Goal: Task Accomplishment & Management: Use online tool/utility

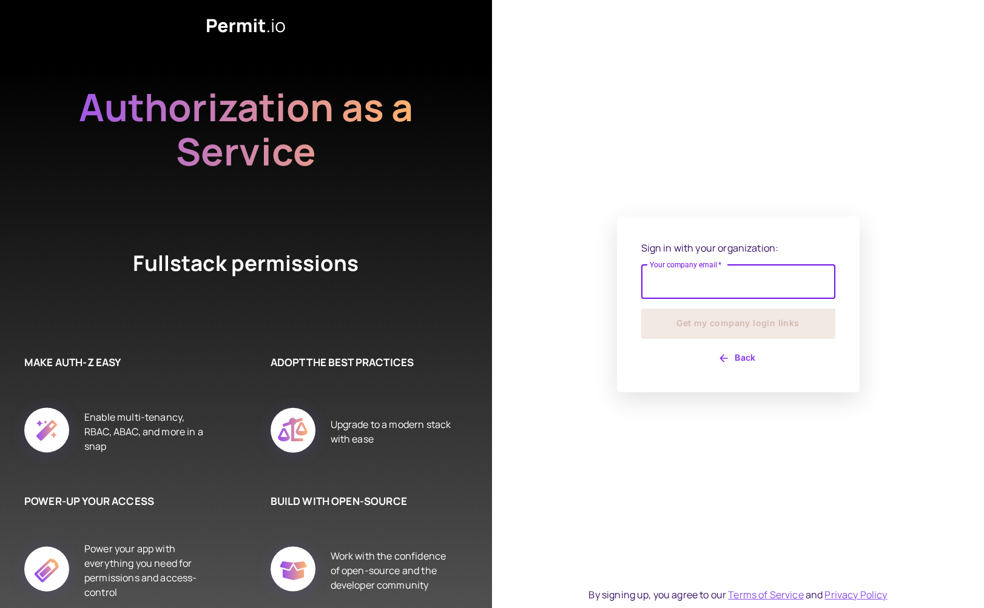
click at [688, 284] on input "Your company email   *" at bounding box center [738, 282] width 194 height 34
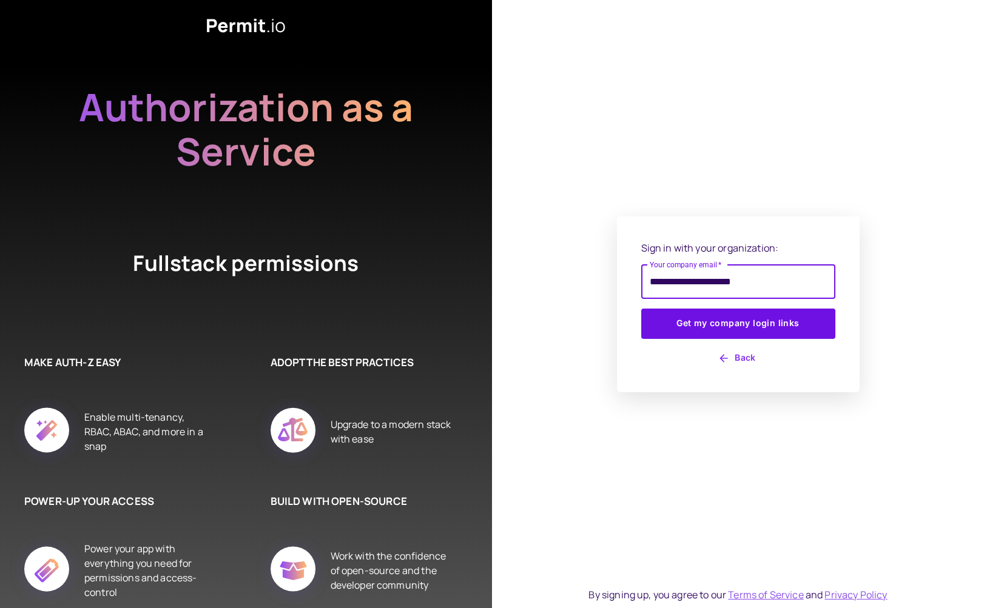
type input "**********"
click at [738, 323] on button "Get my company login links" at bounding box center [738, 324] width 194 height 30
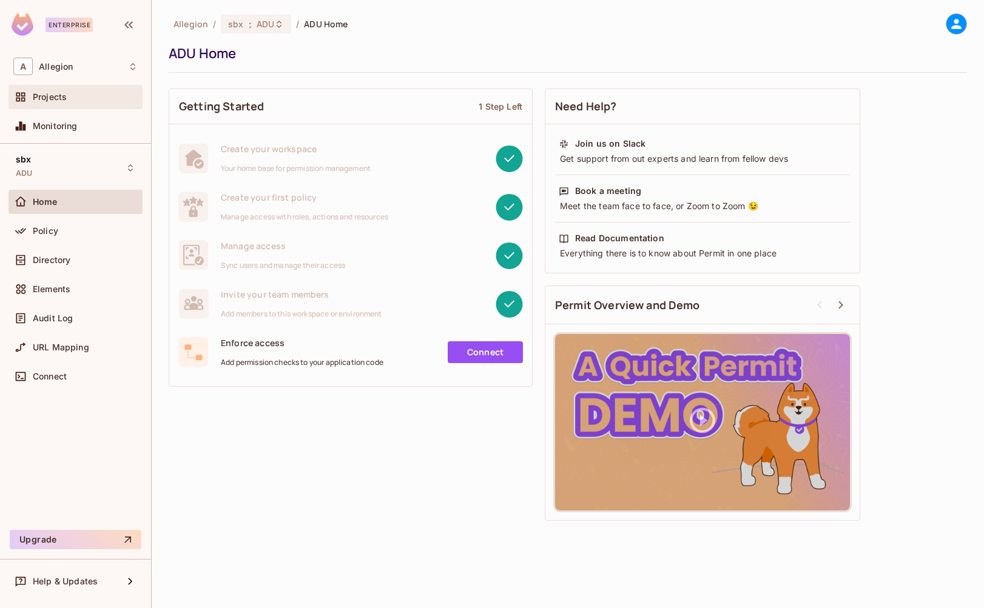
click at [63, 87] on div "Projects" at bounding box center [75, 97] width 134 height 24
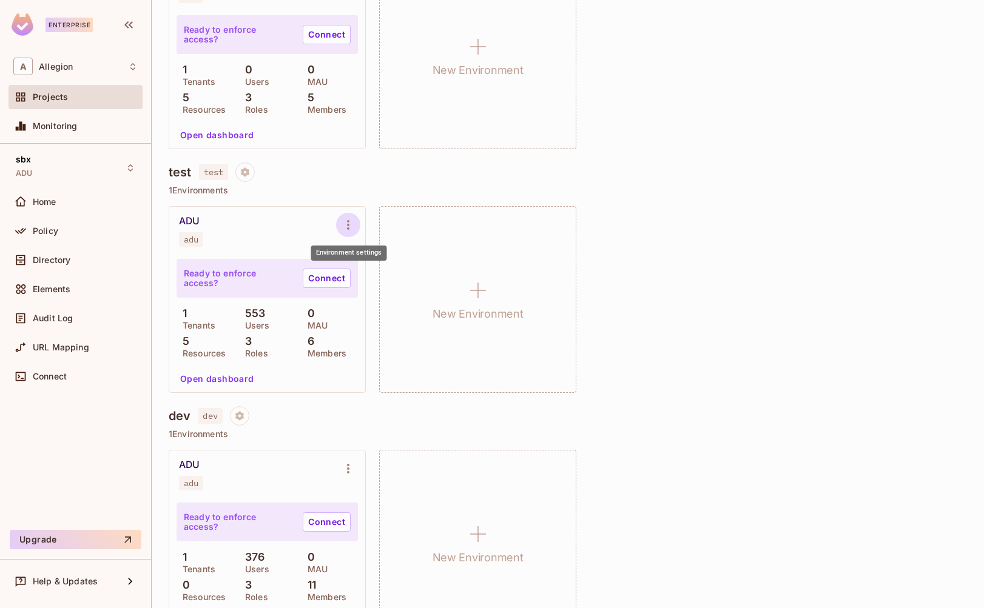
scroll to position [458, 0]
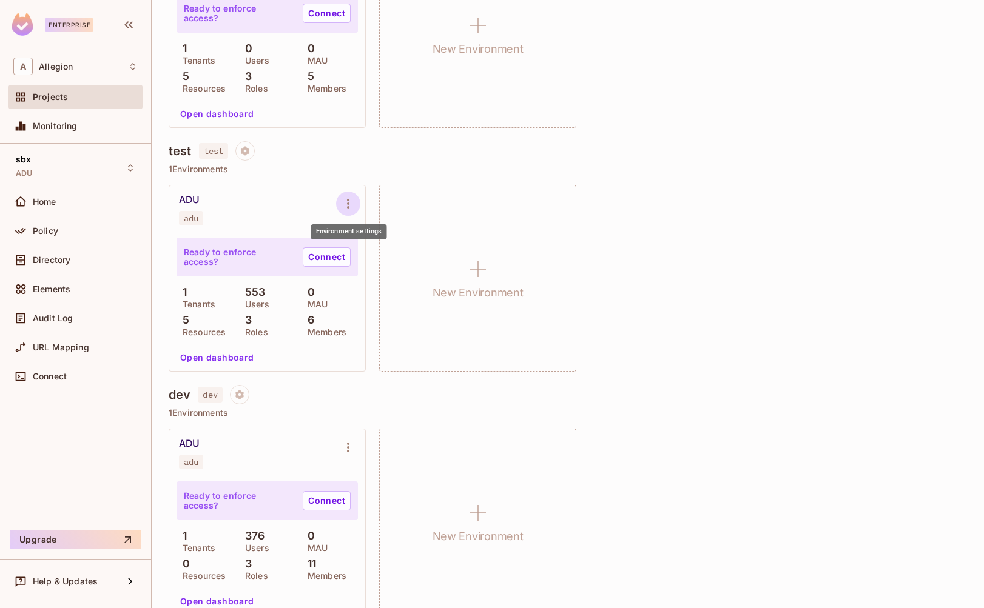
click at [344, 201] on icon "Environment settings" at bounding box center [348, 204] width 15 height 15
click at [408, 247] on span "Copy API Key" at bounding box center [410, 253] width 64 height 19
click at [356, 201] on button "Environment settings" at bounding box center [348, 204] width 24 height 24
click at [356, 201] on div at bounding box center [492, 304] width 984 height 608
